Goal: Browse casually

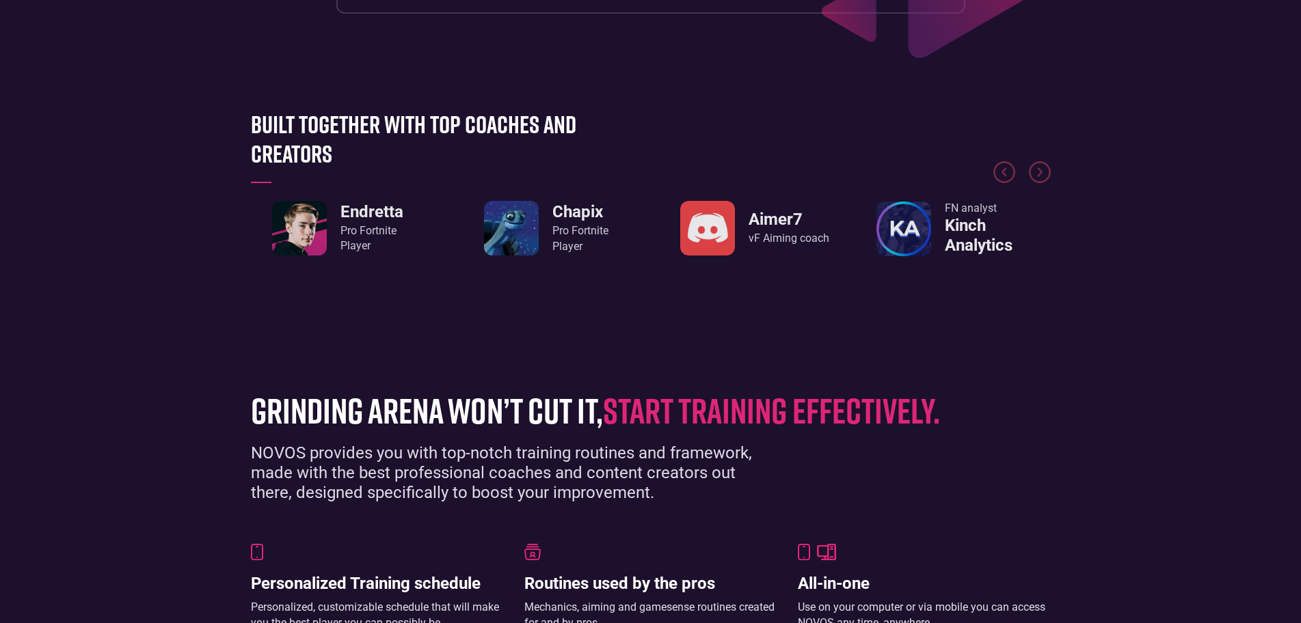
scroll to position [569, 0]
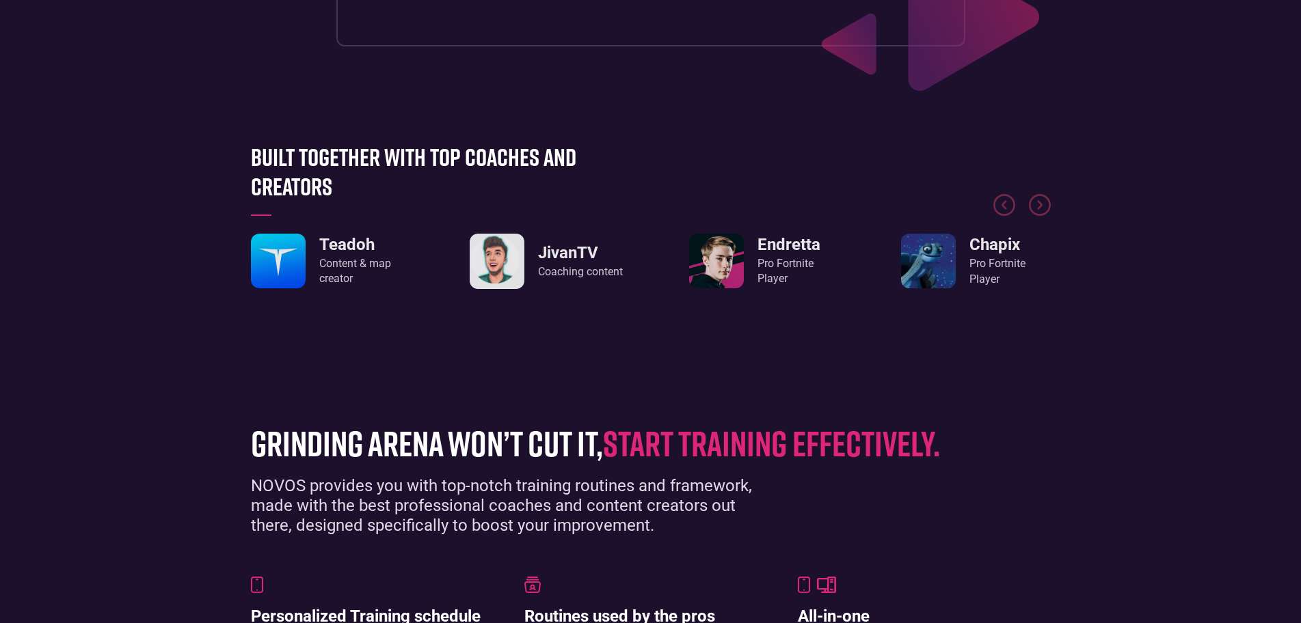
click at [526, 264] on link "JivanTV Coaching content" at bounding box center [546, 261] width 153 height 55
click at [498, 264] on img "8 / 8" at bounding box center [497, 261] width 55 height 55
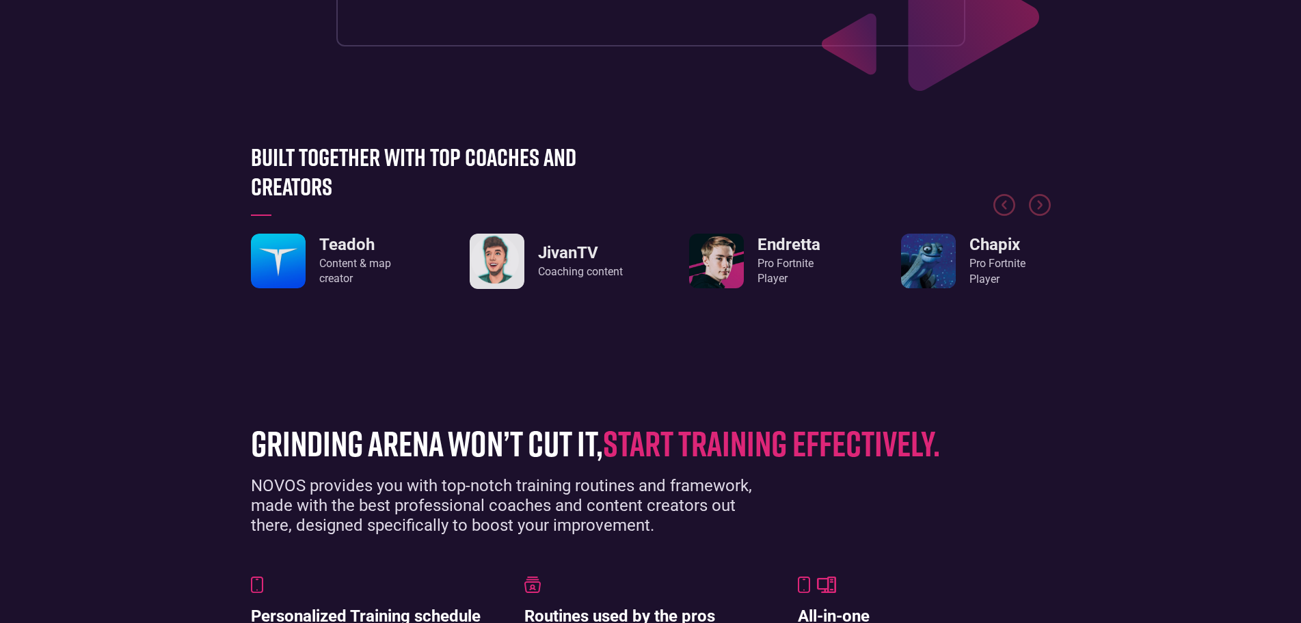
click at [498, 263] on img "8 / 8" at bounding box center [497, 261] width 55 height 55
click at [500, 263] on img "8 / 8" at bounding box center [497, 261] width 55 height 55
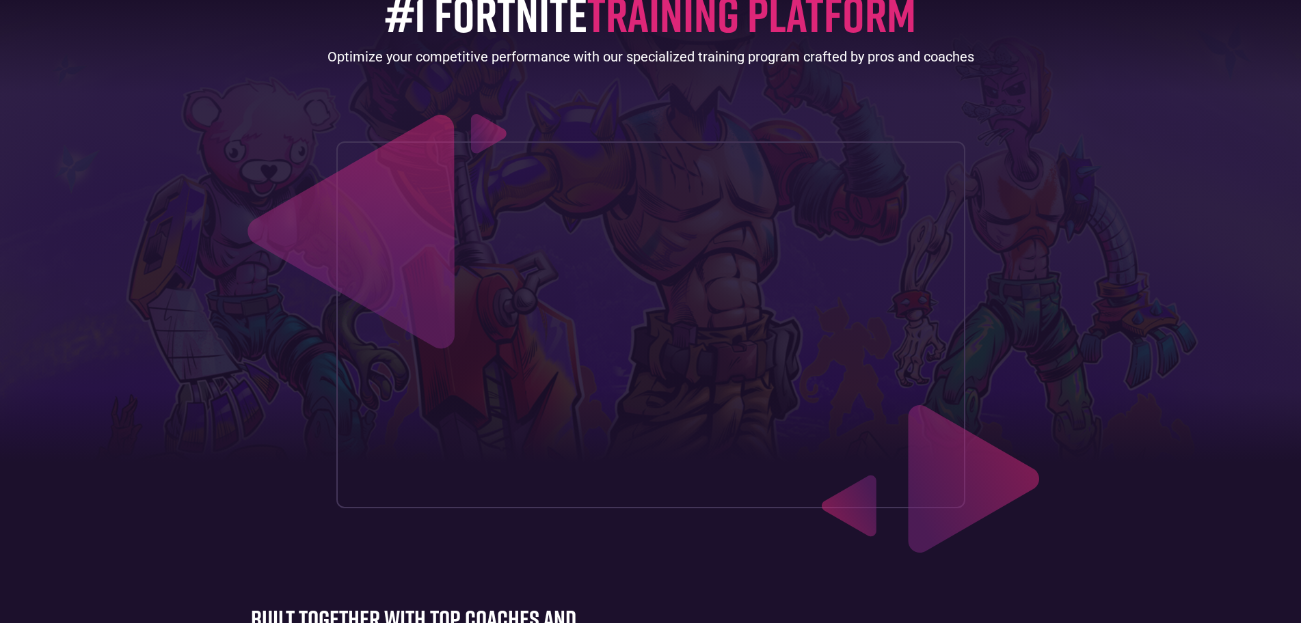
scroll to position [0, 0]
